Goal: Transaction & Acquisition: Register for event/course

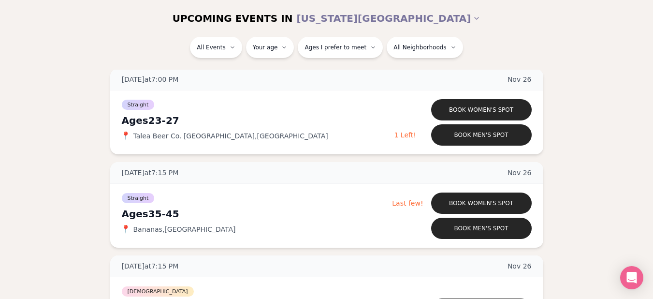
scroll to position [4340, 0]
